Goal: Task Accomplishment & Management: Use online tool/utility

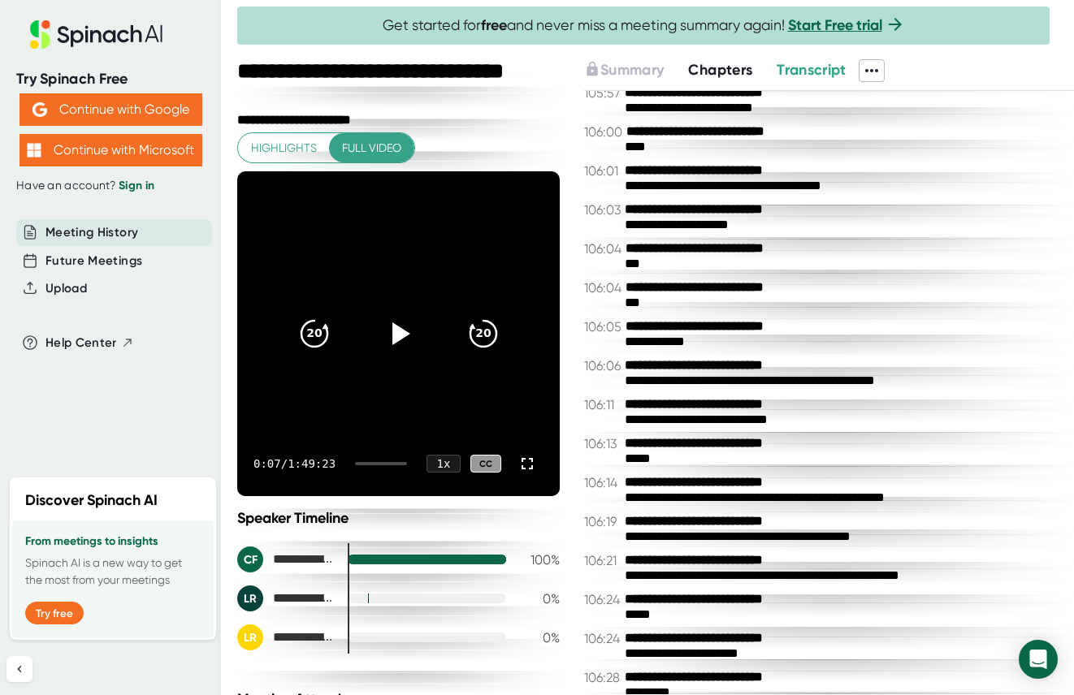
scroll to position [67862, 0]
click at [831, 70] on span "Transcript" at bounding box center [812, 70] width 70 height 18
click at [718, 74] on span "Chapters" at bounding box center [720, 70] width 64 height 18
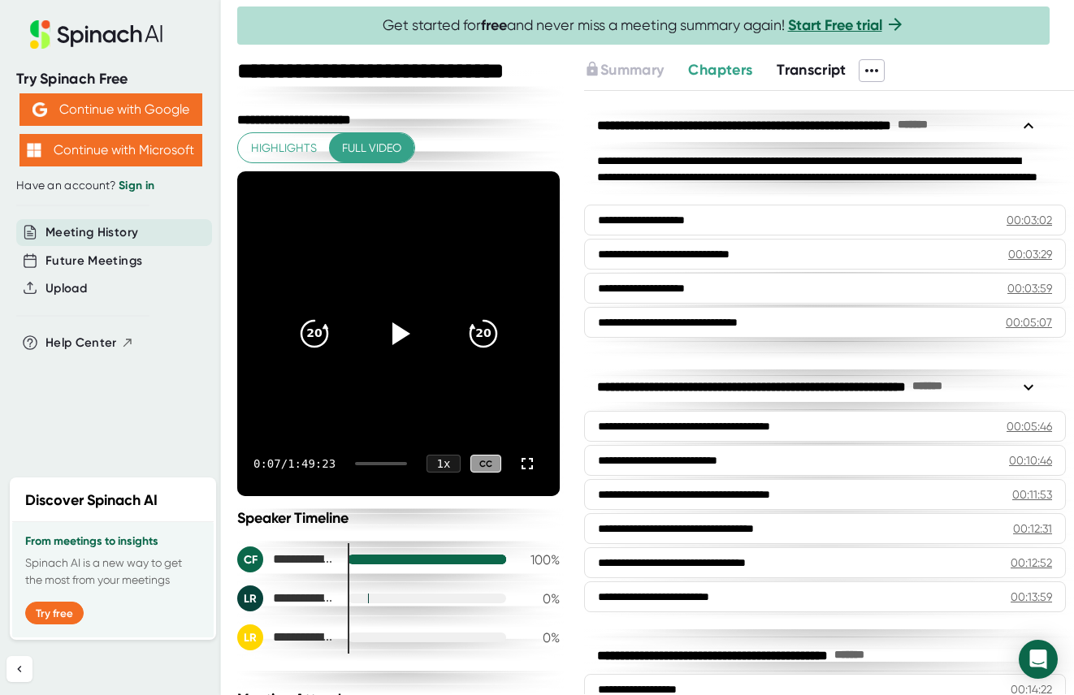
click at [820, 90] on hr at bounding box center [829, 90] width 490 height 1
click at [820, 75] on span "Transcript" at bounding box center [812, 70] width 70 height 18
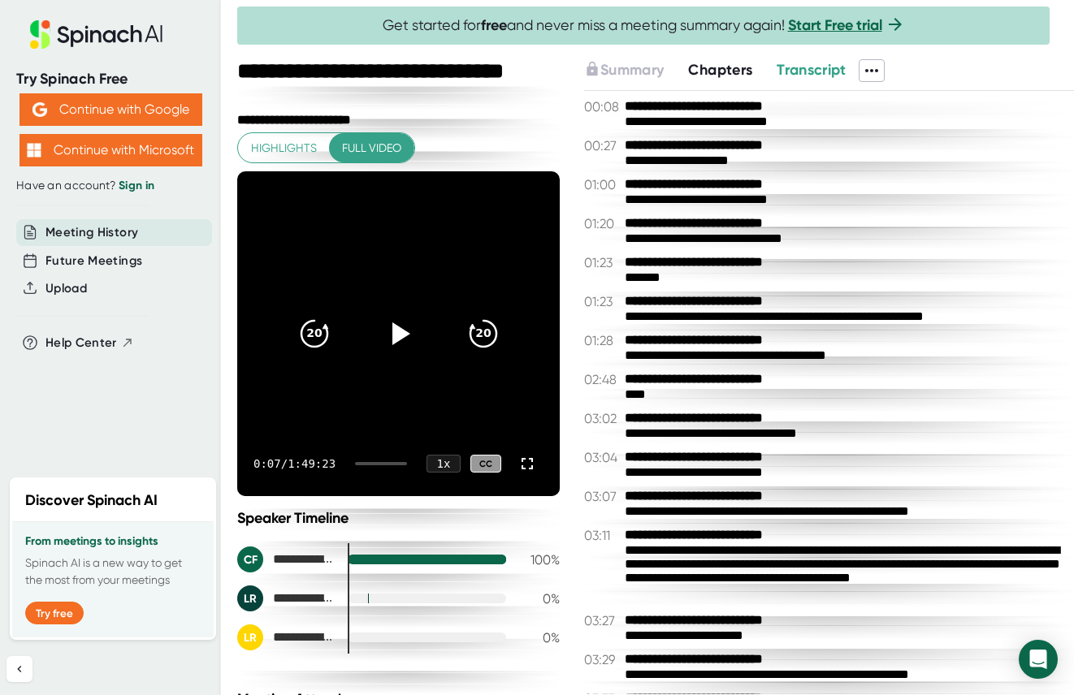
click at [875, 70] on icon at bounding box center [871, 70] width 13 height 3
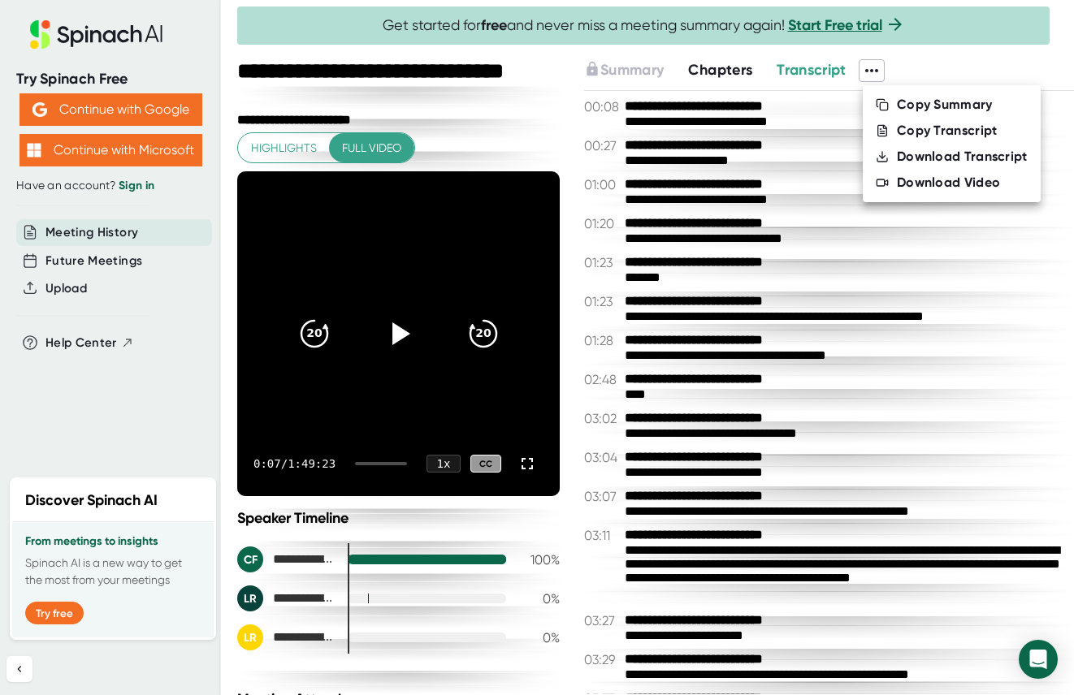
click at [934, 130] on div "Copy Transcript" at bounding box center [947, 131] width 101 height 16
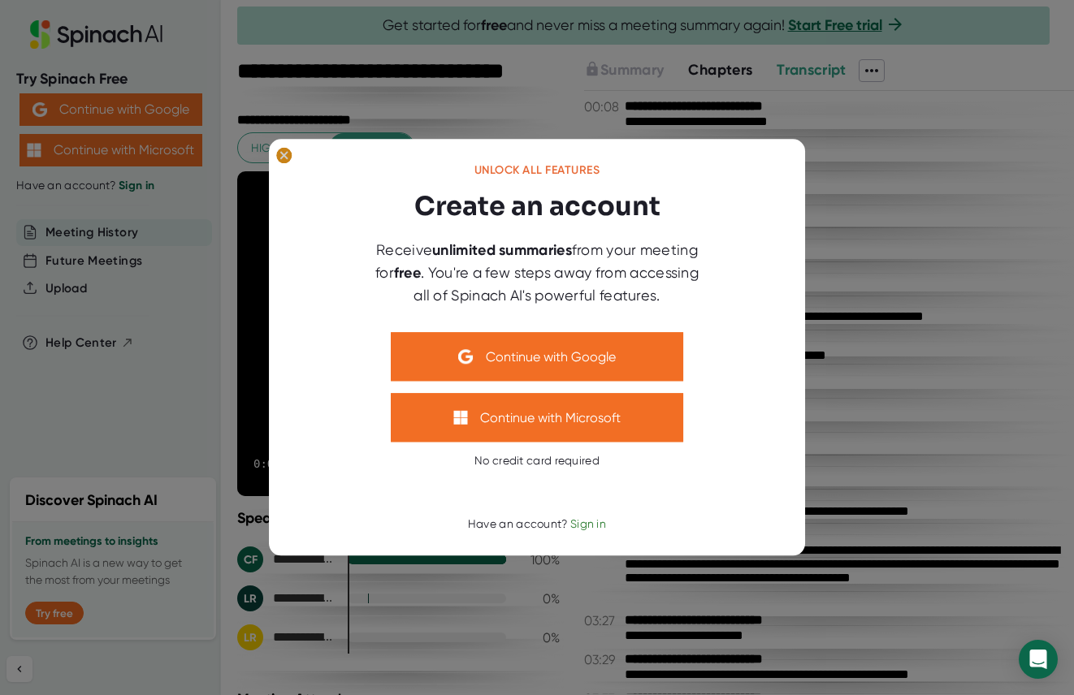
click at [275, 150] on button at bounding box center [284, 156] width 26 height 21
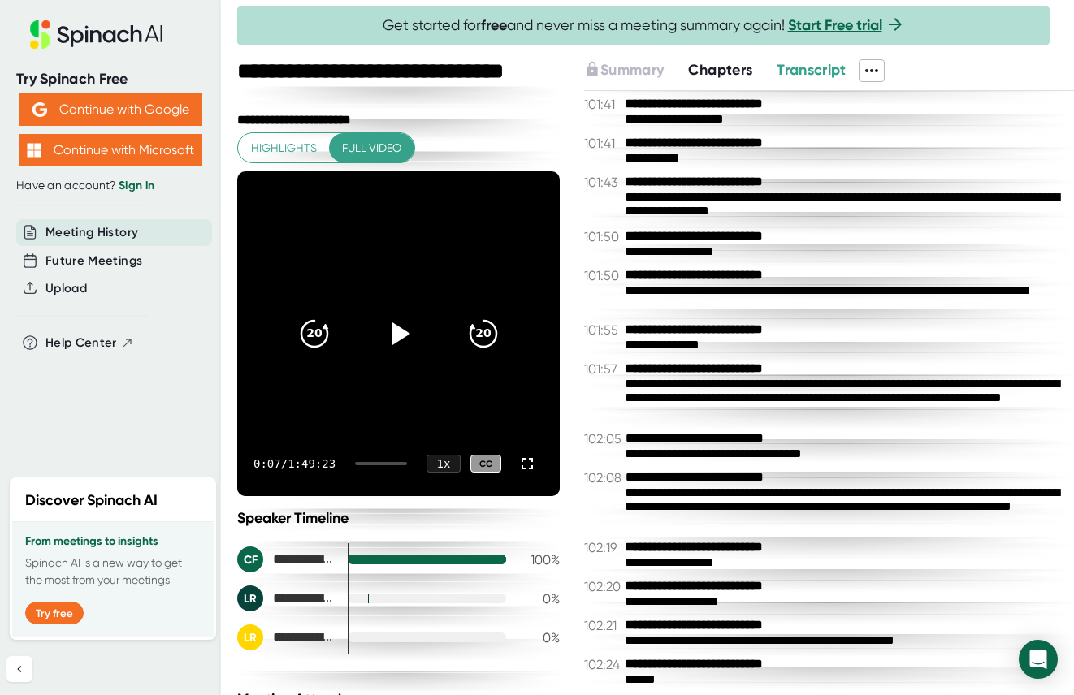
scroll to position [64315, 0]
